Goal: Navigation & Orientation: Find specific page/section

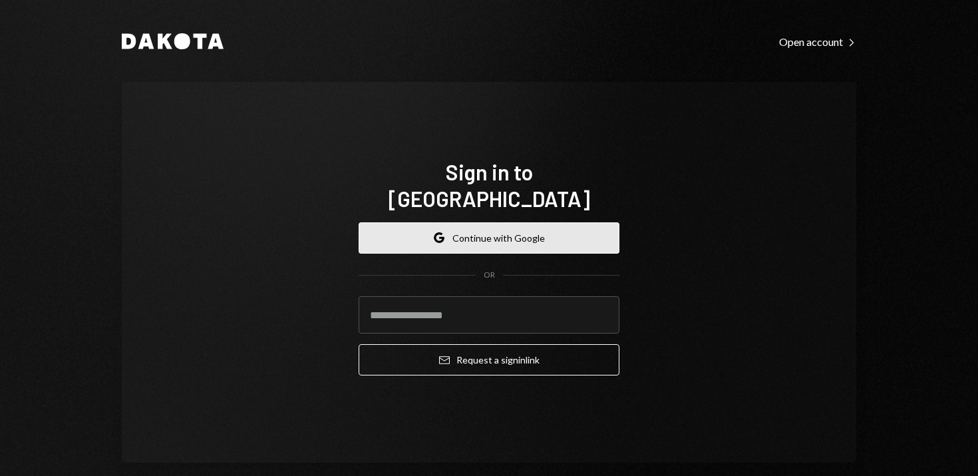
click at [514, 223] on button "Google Continue with Google" at bounding box center [489, 237] width 261 height 31
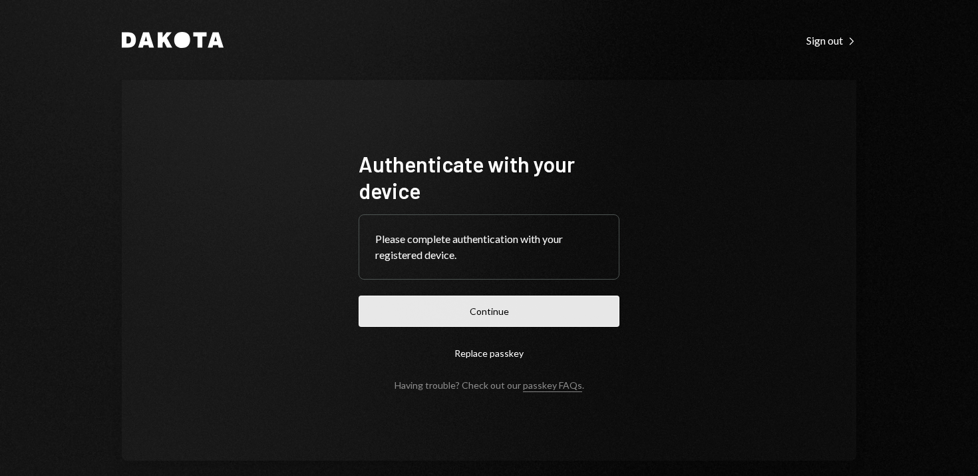
click at [484, 317] on button "Continue" at bounding box center [489, 310] width 261 height 31
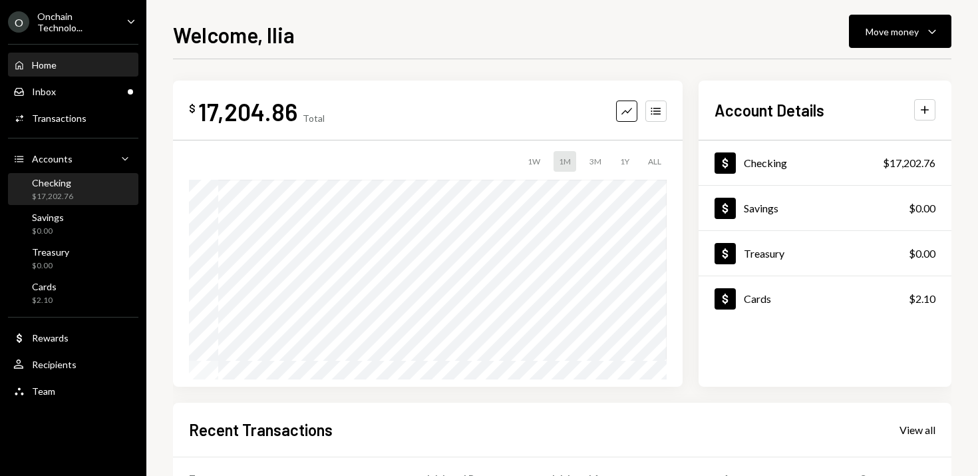
click at [69, 189] on div "Checking $17,202.76" at bounding box center [52, 189] width 41 height 25
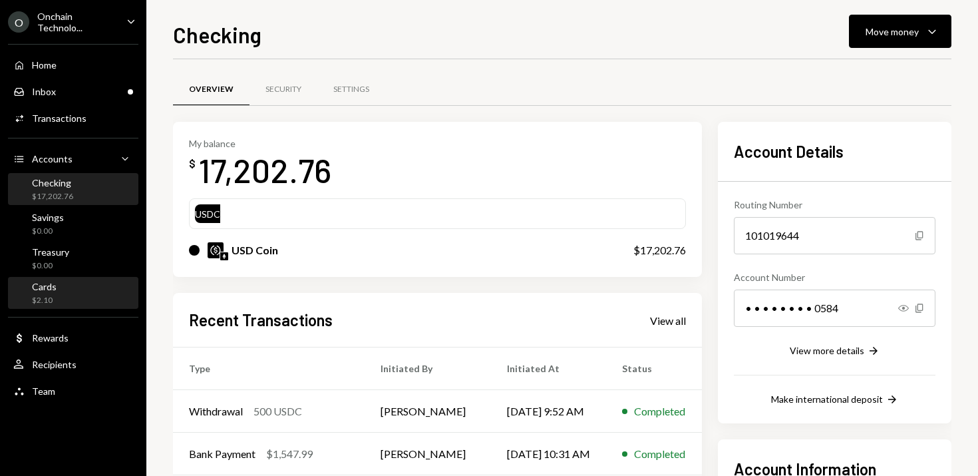
click at [72, 296] on div "Cards $2.10" at bounding box center [73, 293] width 120 height 25
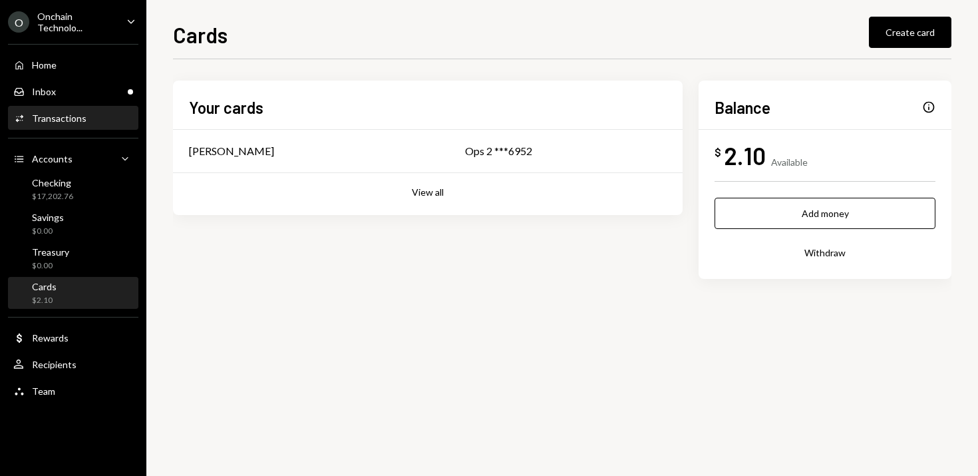
click at [59, 116] on div "Transactions" at bounding box center [59, 117] width 55 height 11
